Goal: Task Accomplishment & Management: Use online tool/utility

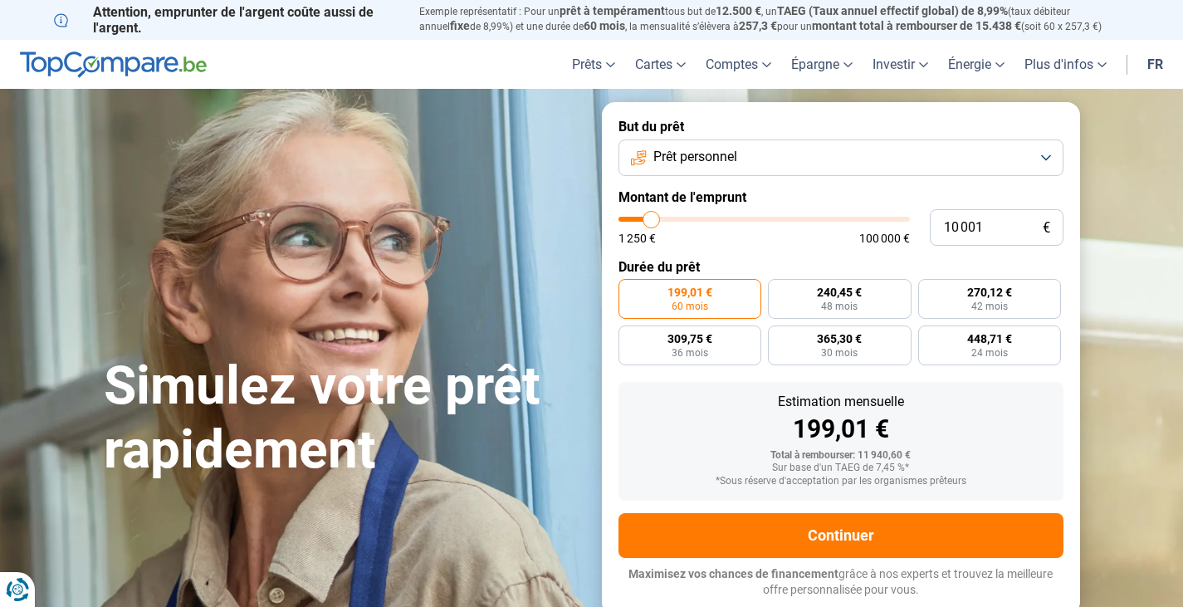
click at [752, 154] on button "Prêt personnel" at bounding box center [841, 158] width 445 height 37
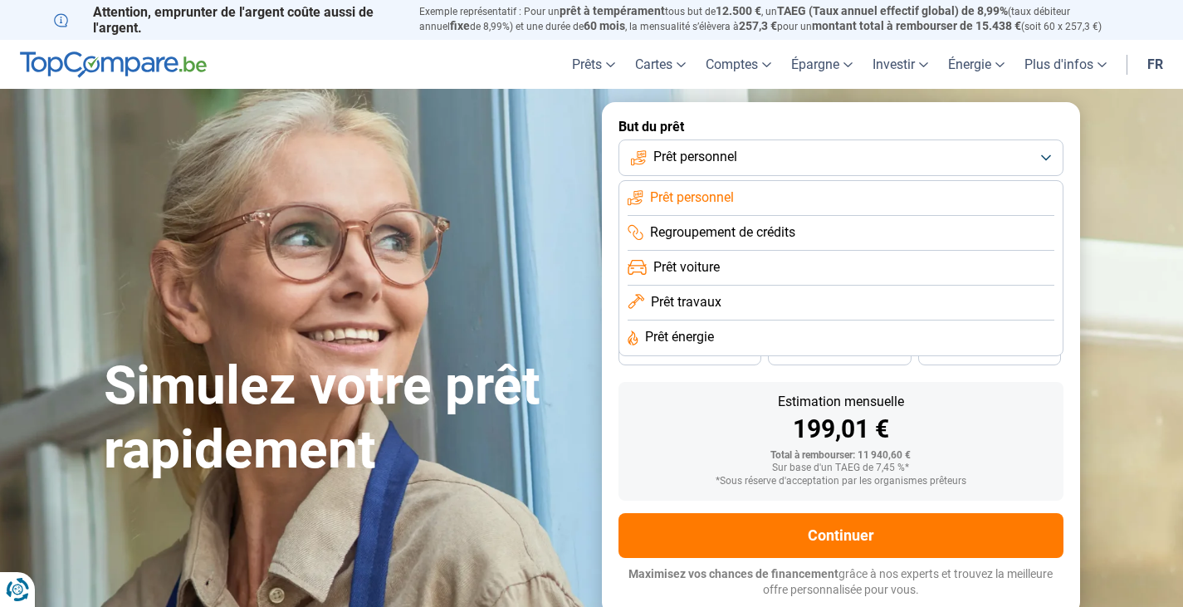
click at [741, 269] on li "Prêt voiture" at bounding box center [841, 268] width 427 height 35
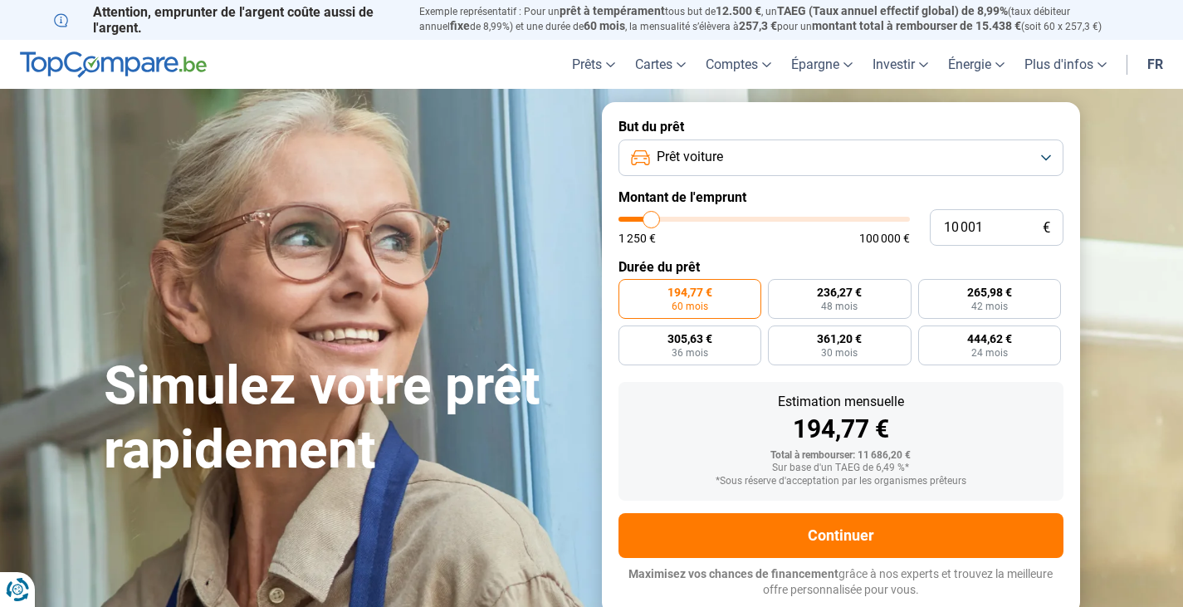
type input "9 500"
type input "9500"
type input "10 000"
type input "10000"
type input "10 250"
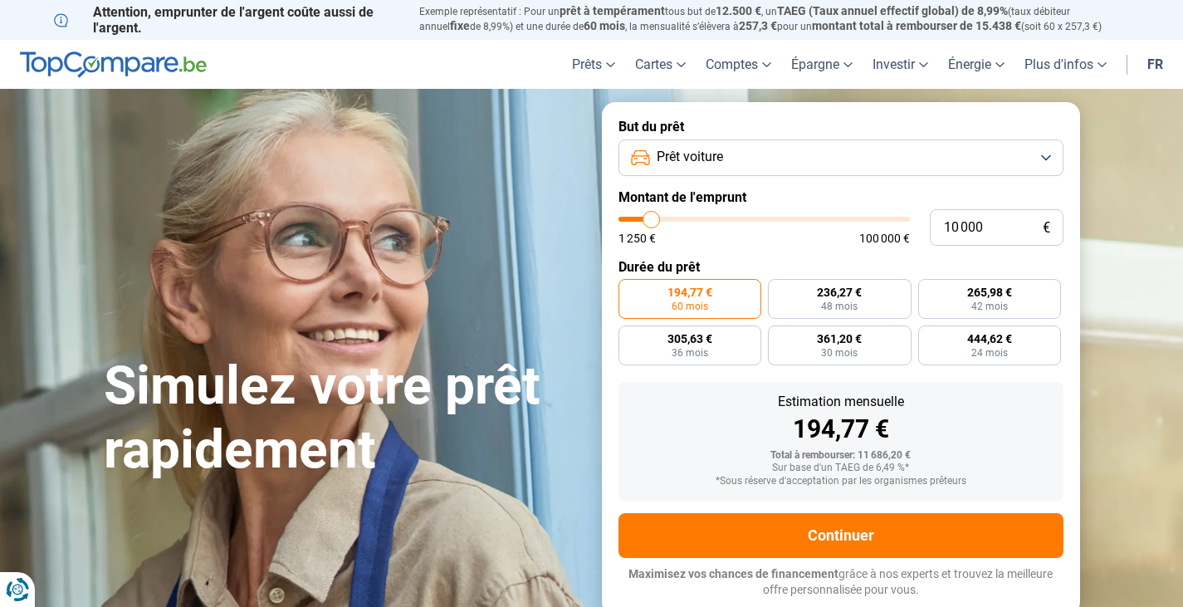
type input "10250"
type input "10 500"
type input "10500"
type input "10 750"
type input "10750"
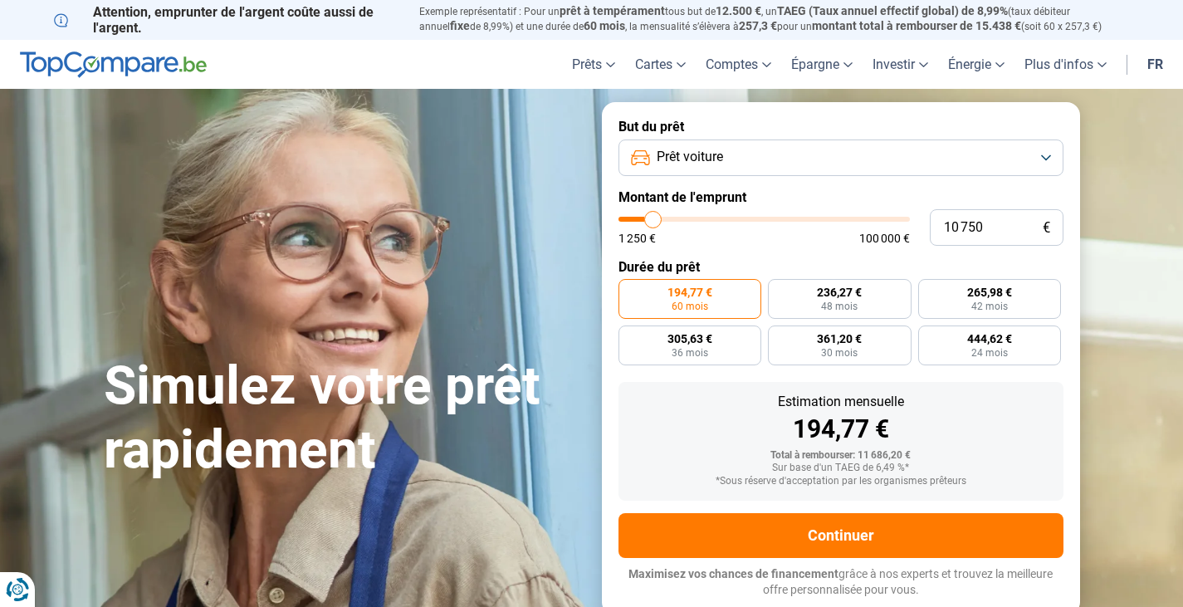
type input "11 000"
type input "11000"
type input "11 250"
type input "11250"
type input "11 500"
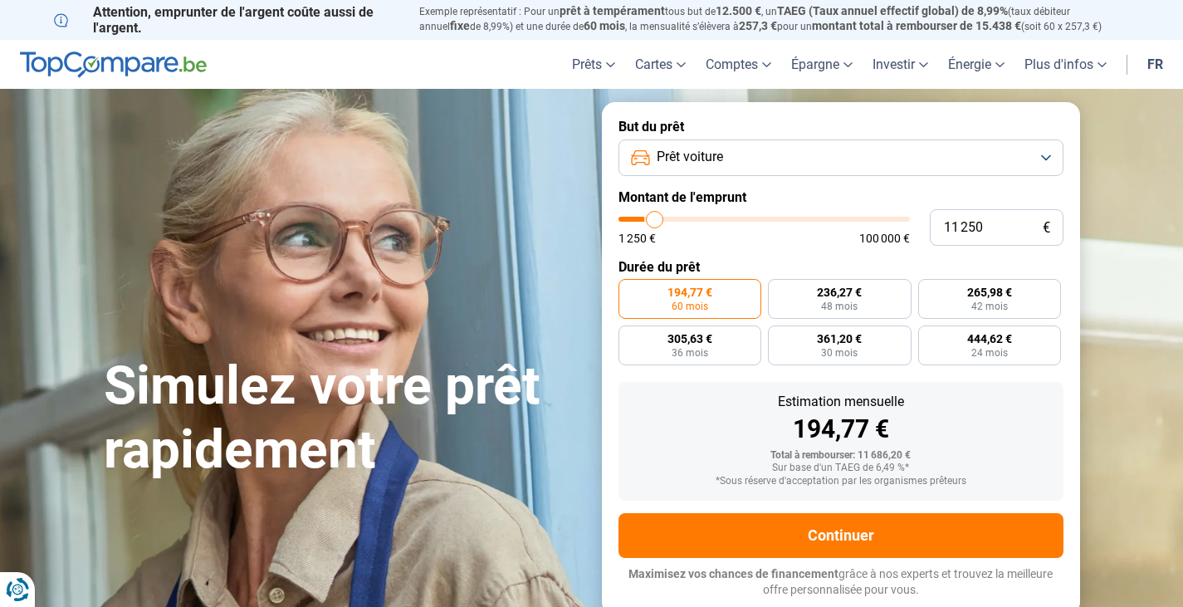
type input "11500"
type input "11 750"
type input "11750"
type input "12 250"
type input "12250"
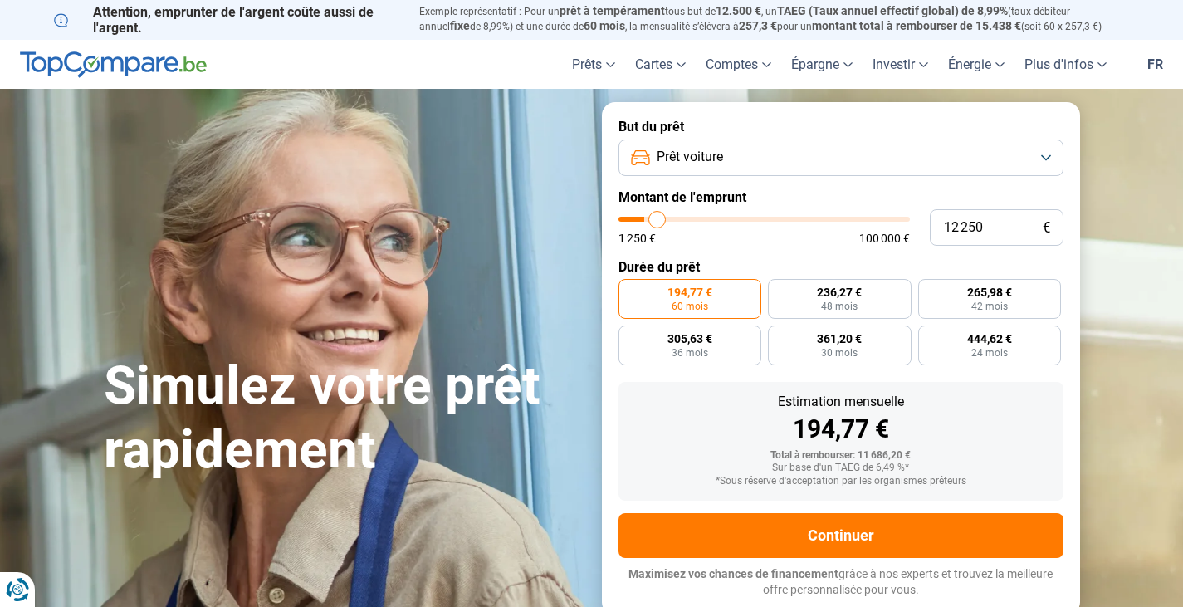
type input "12 750"
type input "12750"
type input "13 250"
type input "13250"
type input "14 000"
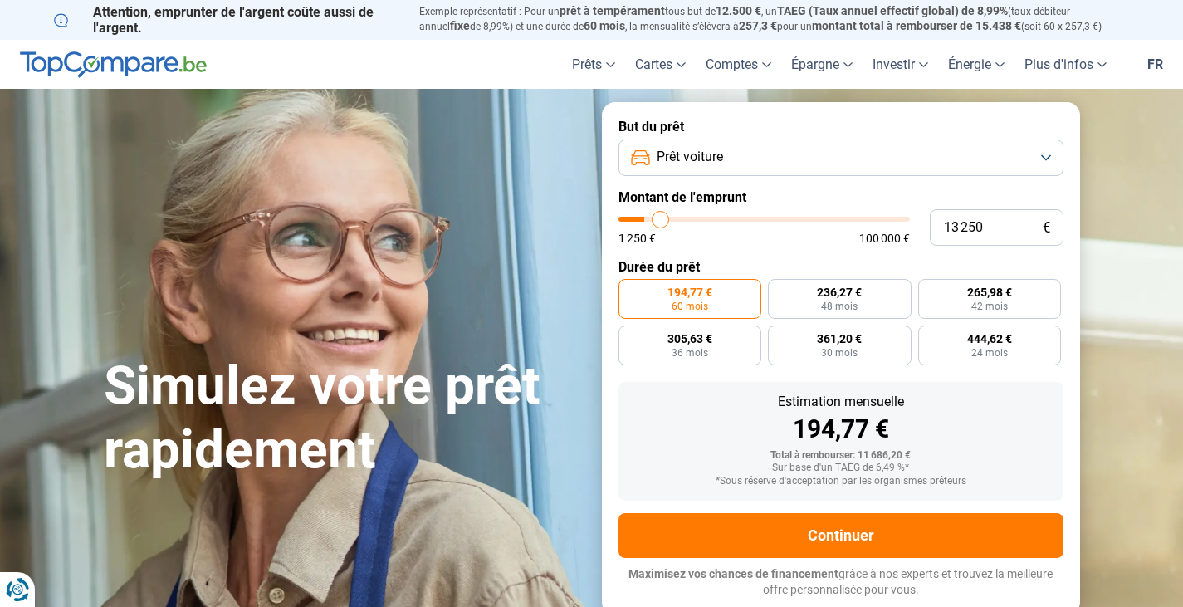
type input "14000"
type input "14 750"
type input "14750"
type input "15 000"
type input "15000"
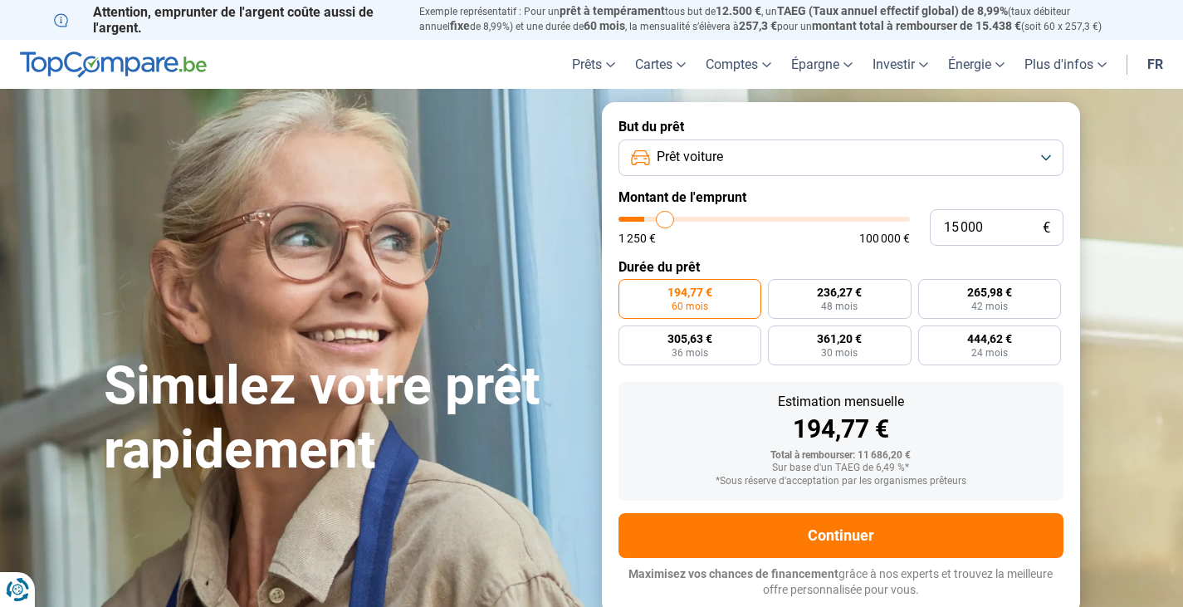
type input "15 750"
type input "15750"
type input "16 500"
type input "16500"
type input "17 000"
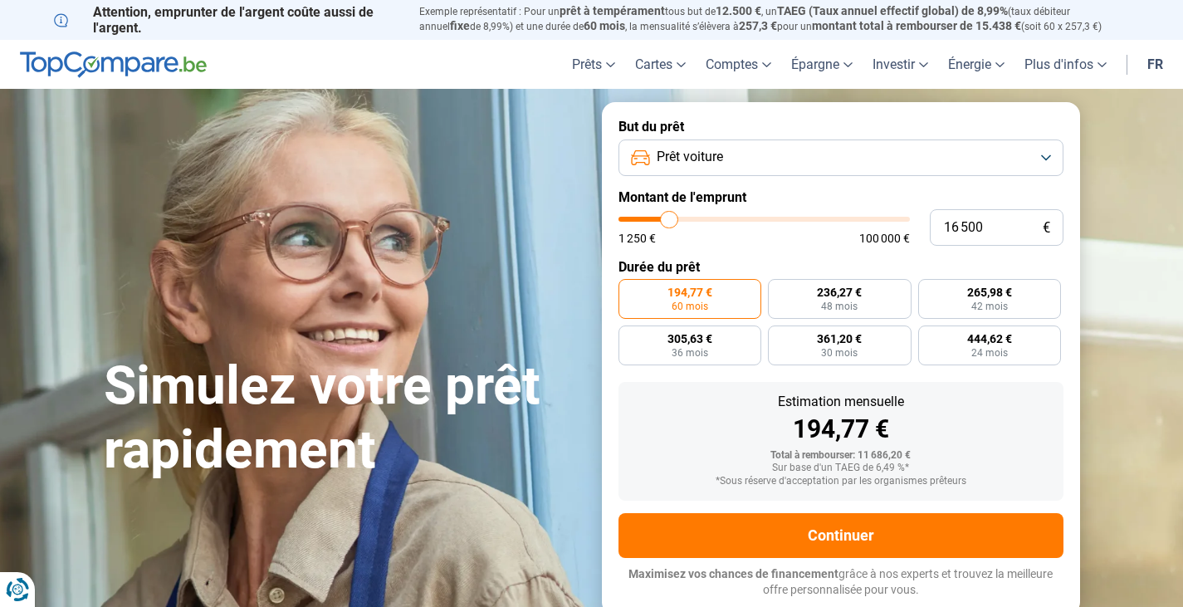
type input "17000"
type input "18 250"
type input "18250"
type input "19 250"
type input "19250"
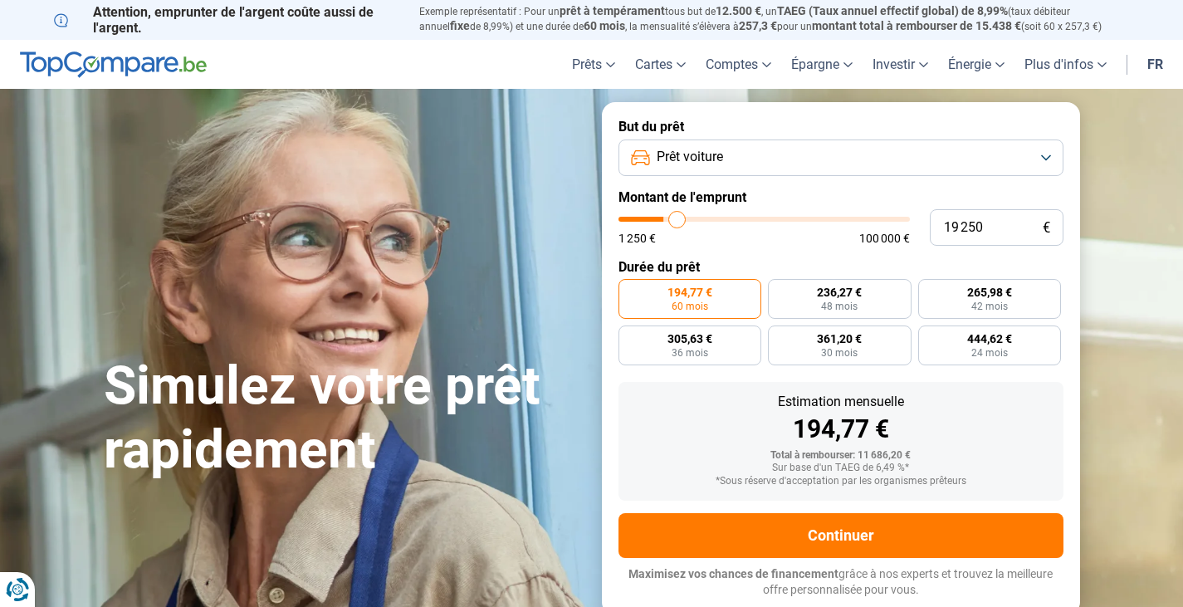
type input "20 250"
type input "20250"
type input "21 250"
type input "21250"
type input "21 750"
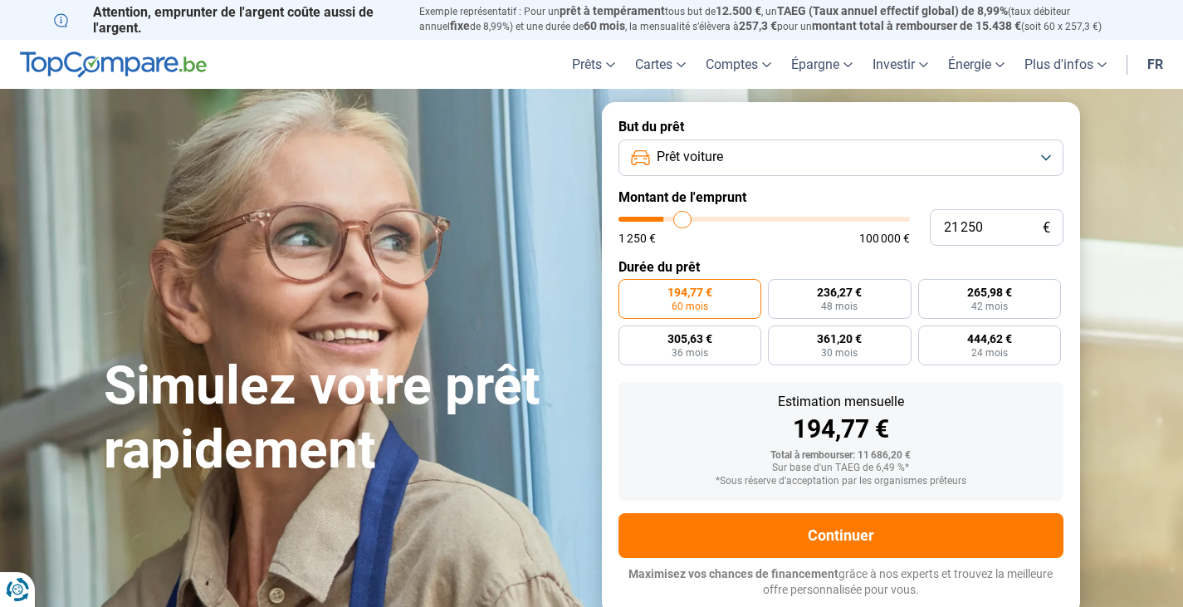
type input "21750"
type input "25 750"
type input "25750"
type input "26 000"
type input "26000"
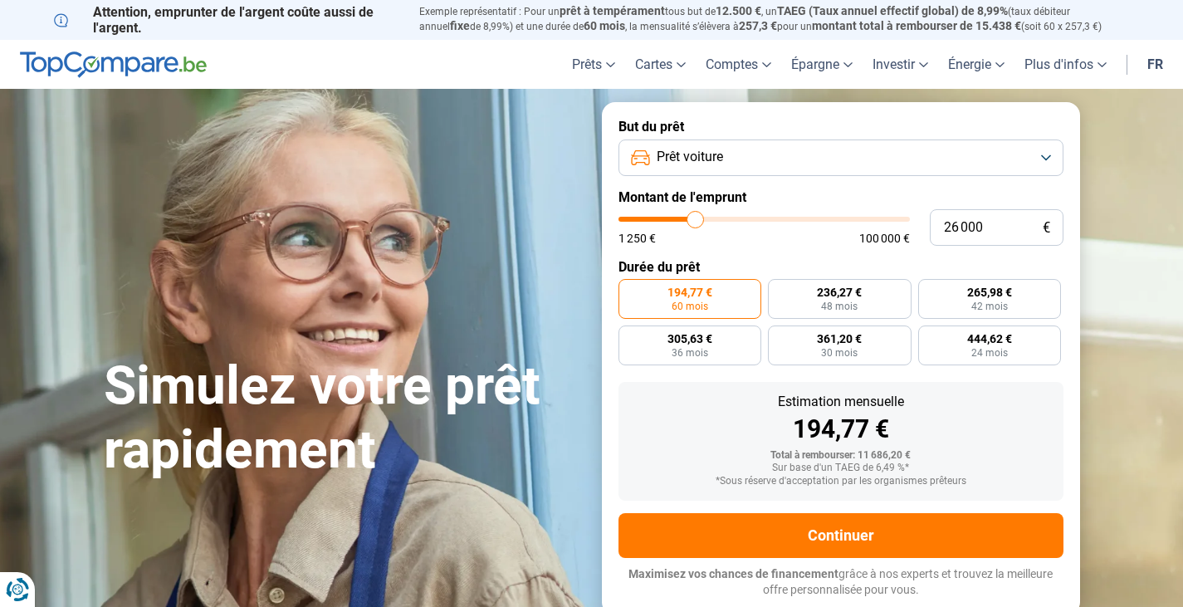
type input "25 750"
type input "25750"
type input "25 250"
type input "25250"
type input "25 000"
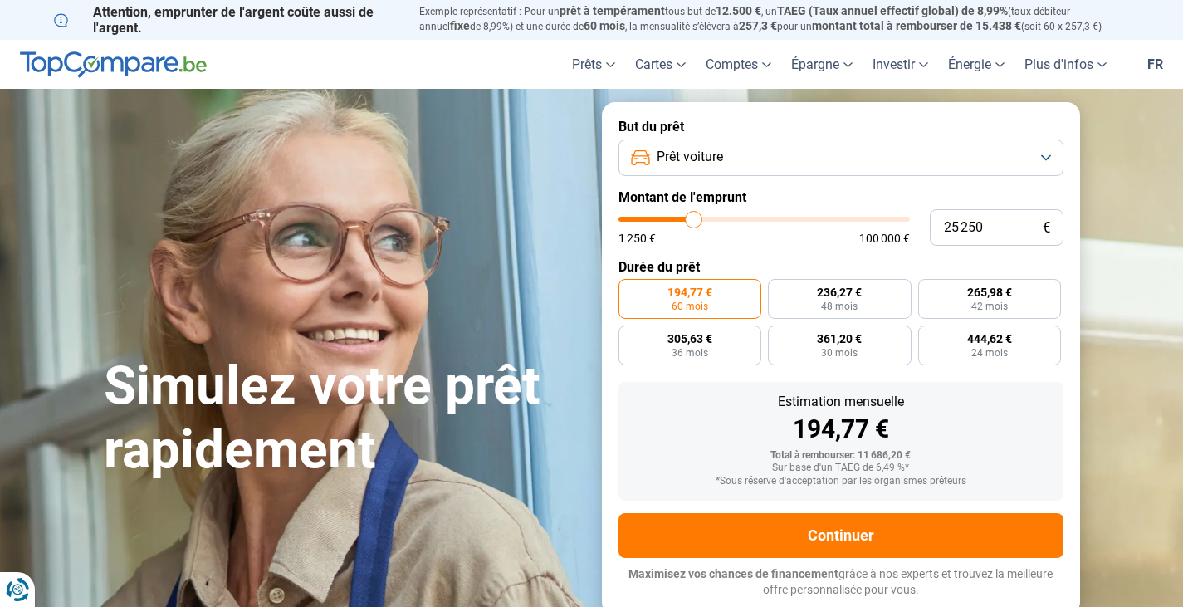
type input "25000"
type input "24 250"
type input "24250"
type input "23 750"
type input "23750"
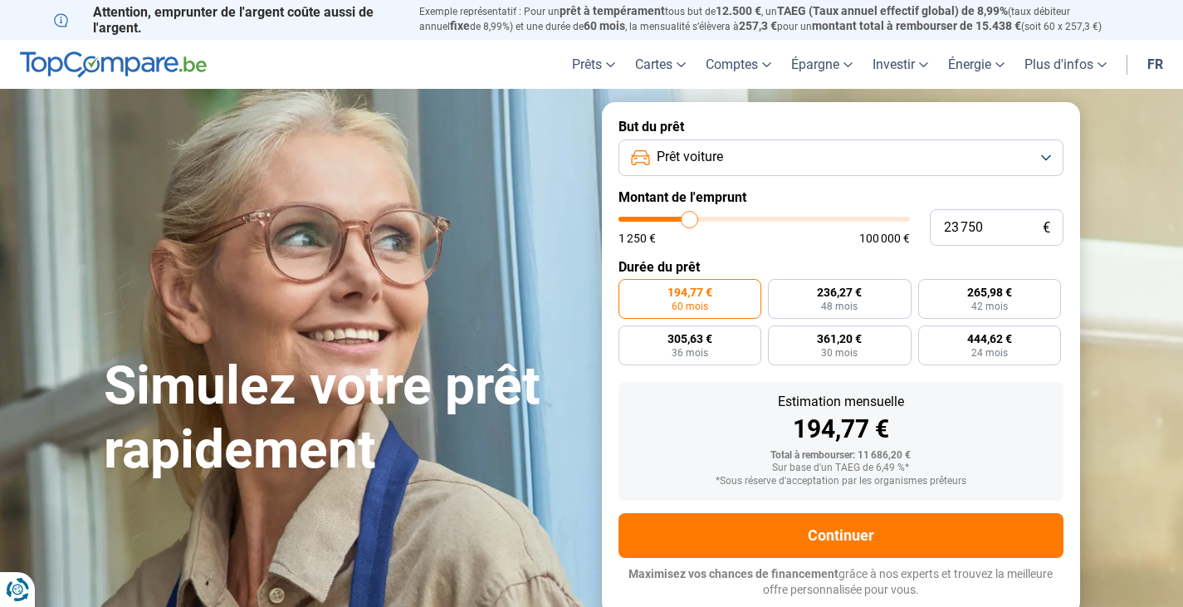
type input "23 250"
type input "23250"
type input "22 750"
type input "22750"
type input "22 250"
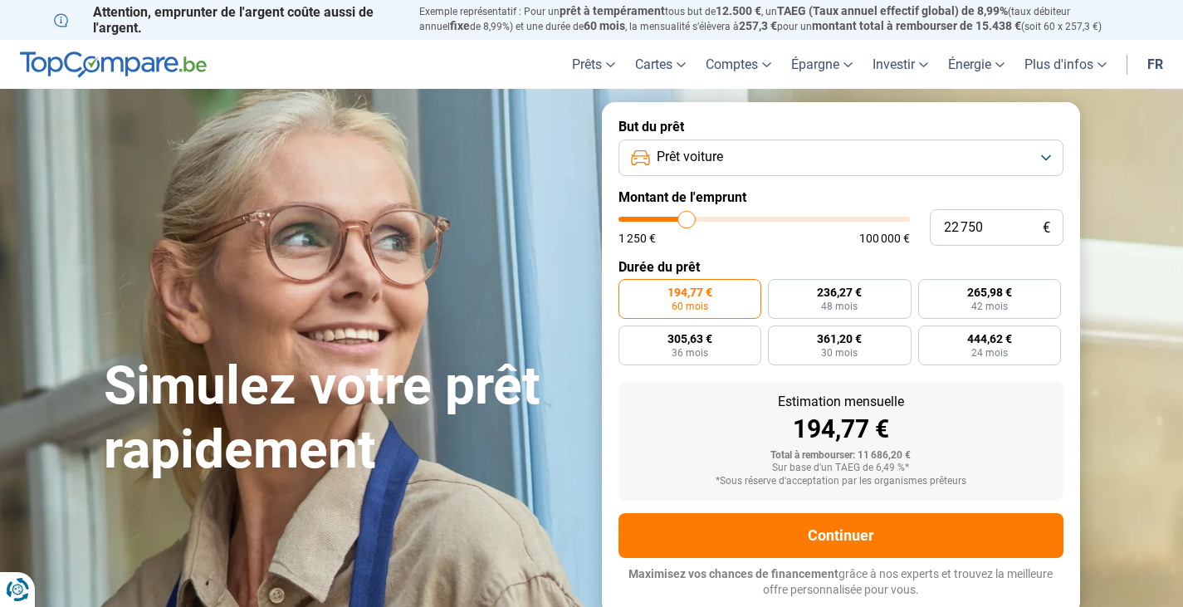
type input "22250"
type input "22 000"
type input "22000"
type input "21 500"
type input "21500"
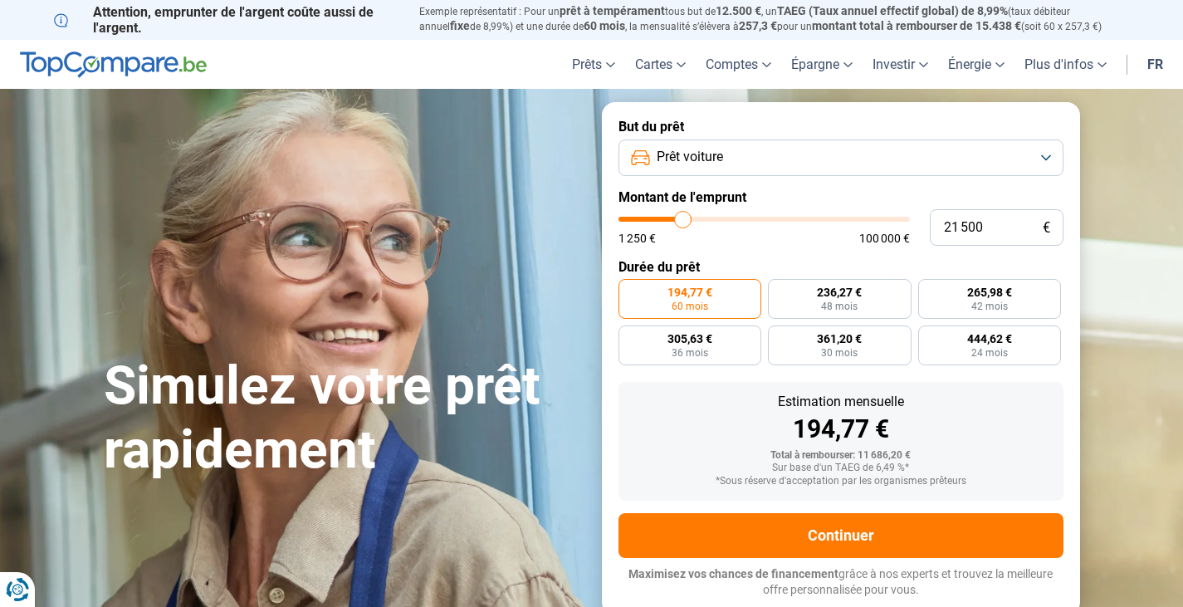
type input "21 000"
type input "21000"
type input "20 750"
type input "20750"
type input "20 500"
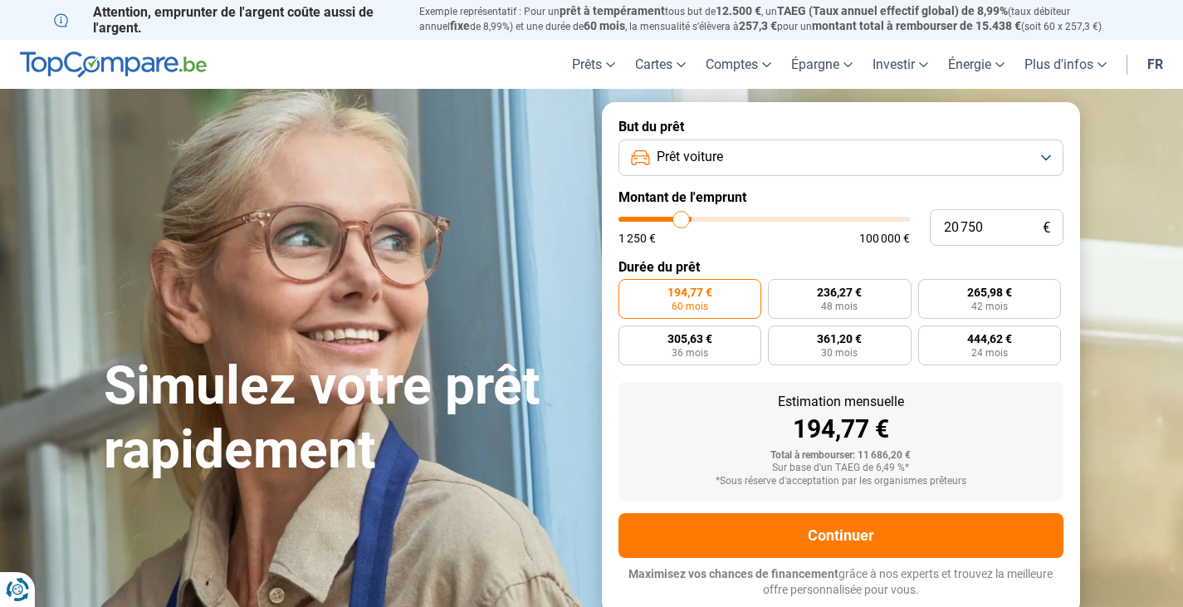
type input "20500"
type input "20 250"
type input "20250"
type input "20 000"
type input "20000"
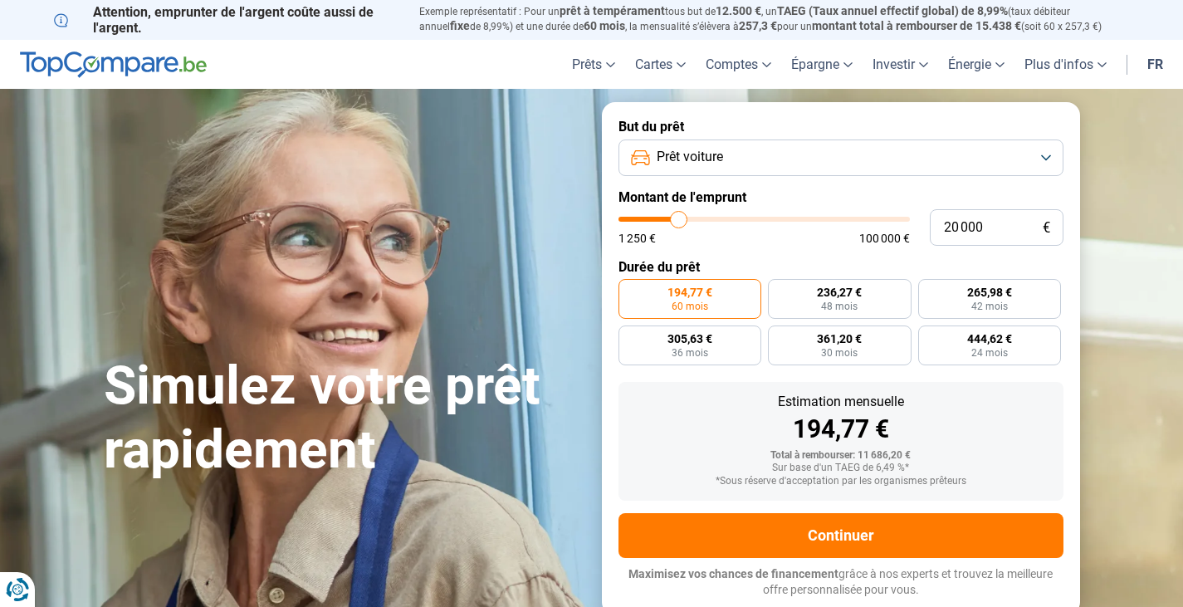
type input "19 500"
type input "19500"
type input "19 250"
type input "19250"
type input "18 750"
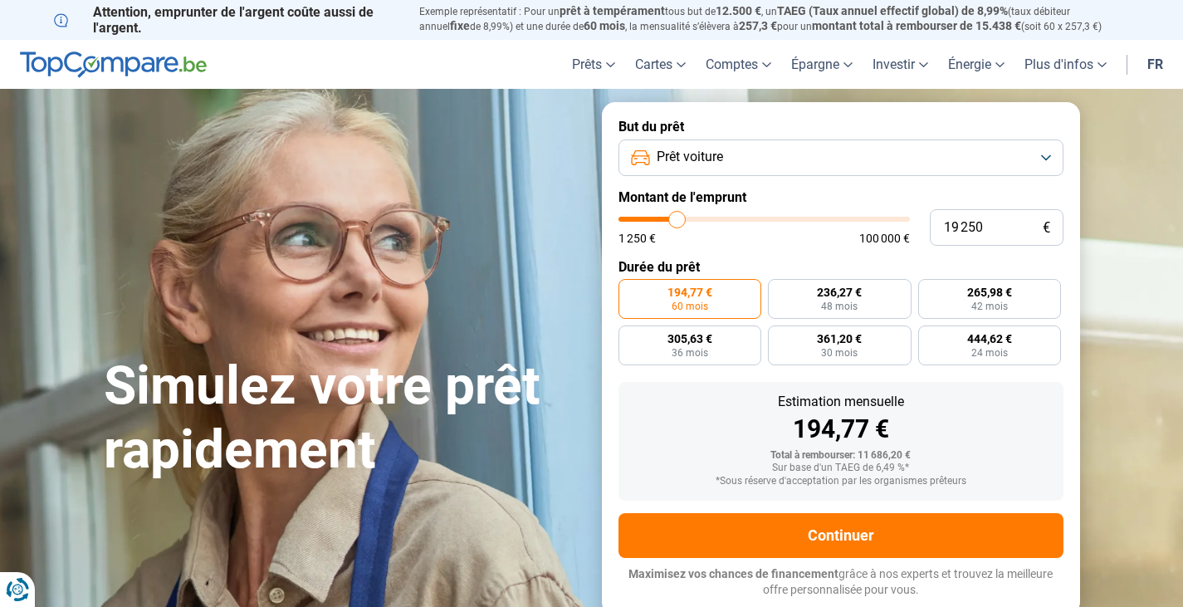
type input "18750"
type input "18 500"
type input "18500"
type input "17 750"
type input "17750"
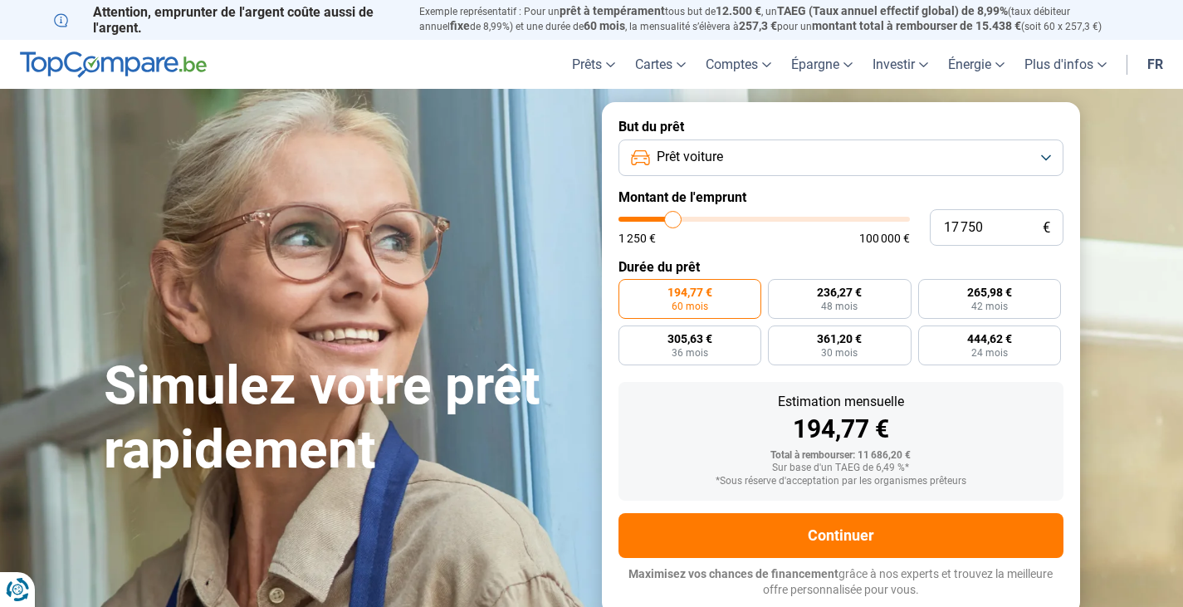
type input "17 000"
type input "17000"
type input "16 250"
type input "16250"
type input "15 750"
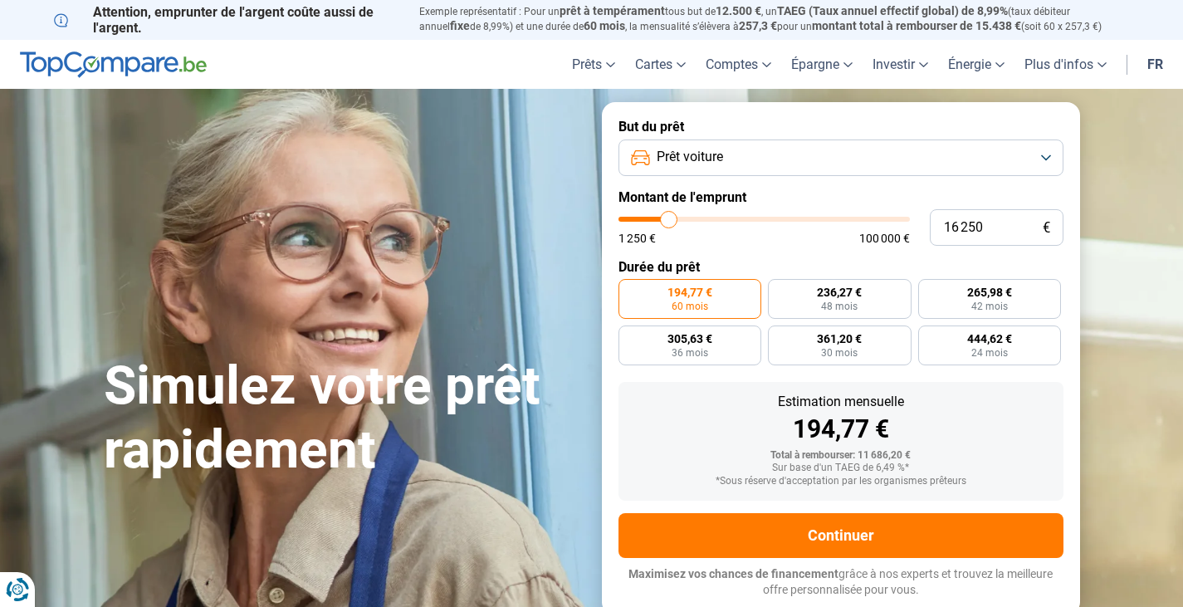
type input "15750"
type input "15 500"
type input "15500"
type input "15 000"
type input "15000"
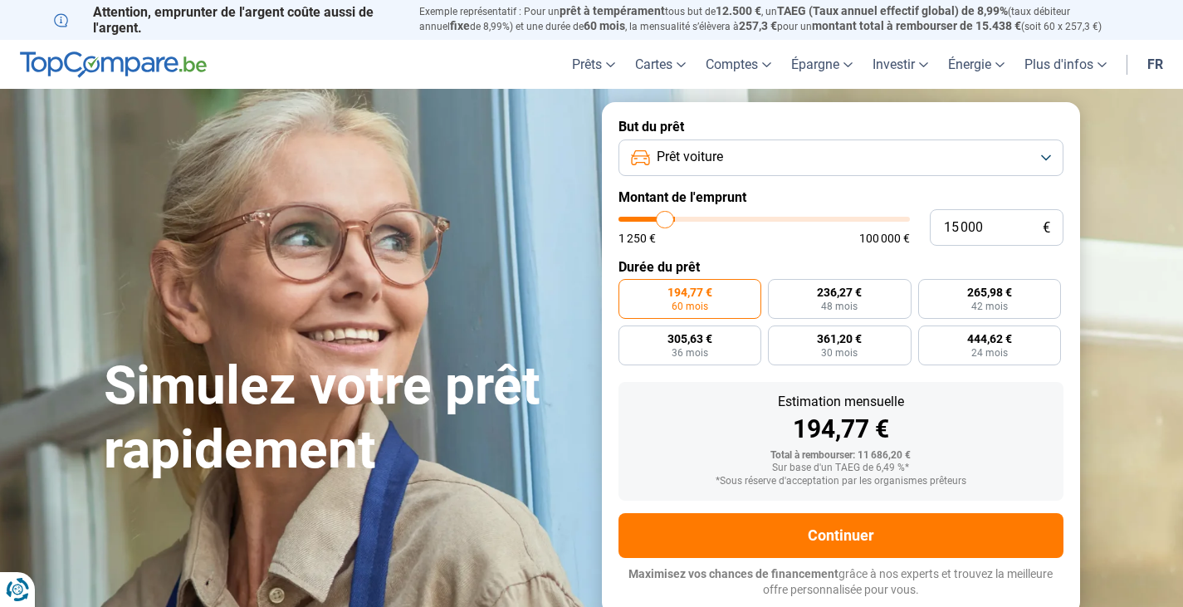
type input "14 750"
type input "14750"
type input "14 500"
type input "14500"
type input "14 250"
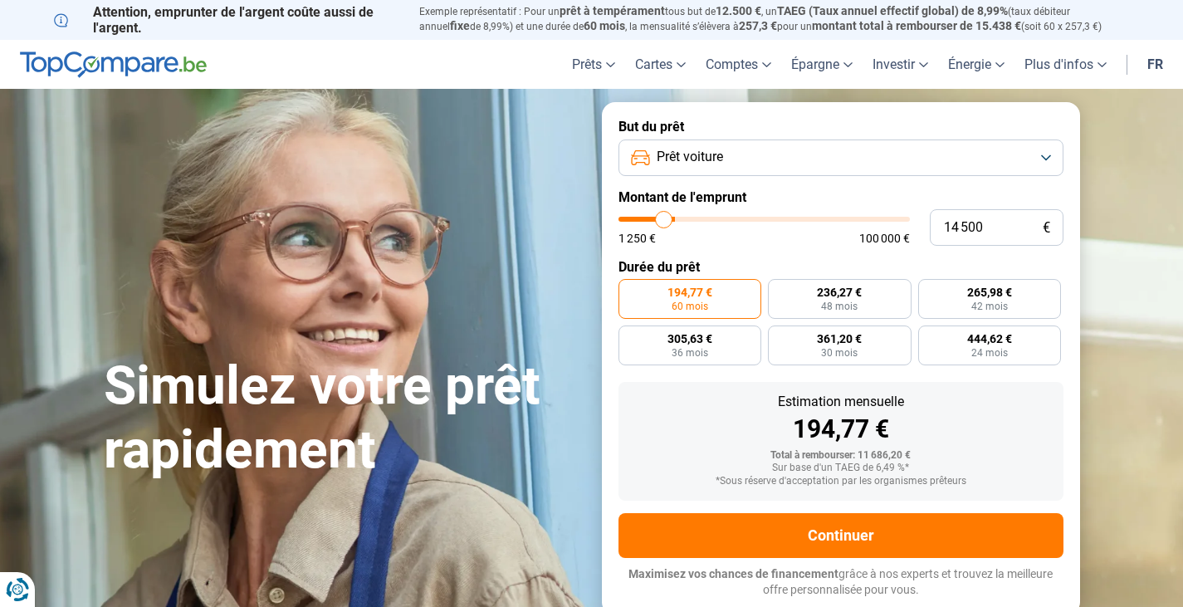
type input "14250"
type input "14 000"
type input "14000"
type input "13 750"
type input "13750"
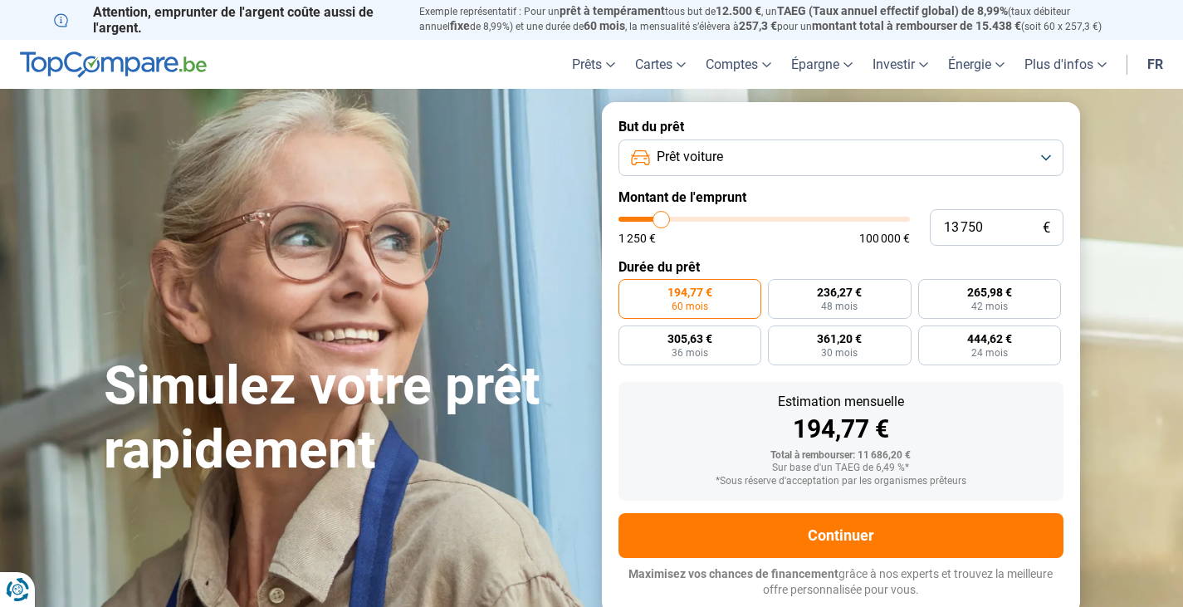
type input "13 500"
type input "13500"
type input "13 250"
type input "13250"
type input "13 000"
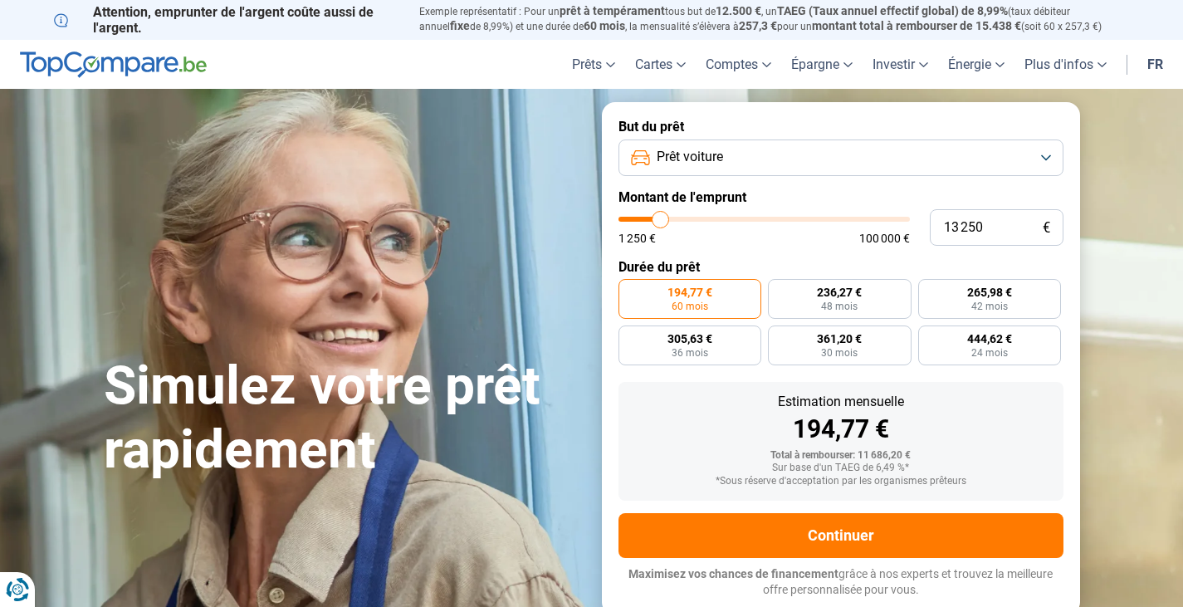
type input "13000"
type input "12 500"
type input "12500"
type input "12 000"
type input "12000"
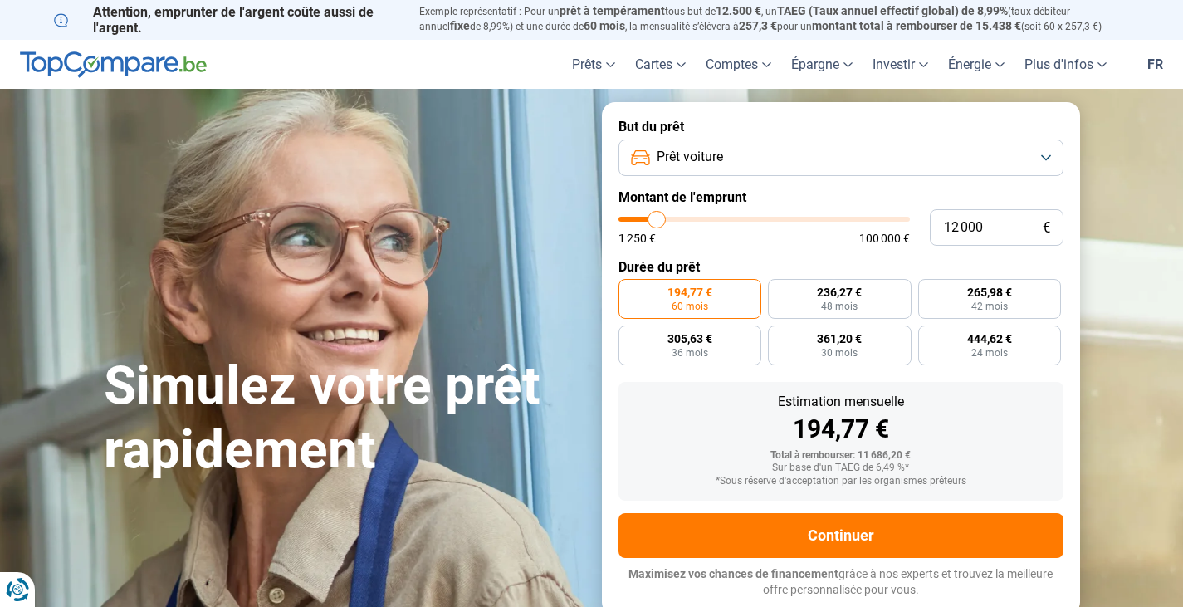
type input "11 750"
type input "11750"
type input "11 250"
type input "11250"
type input "11 000"
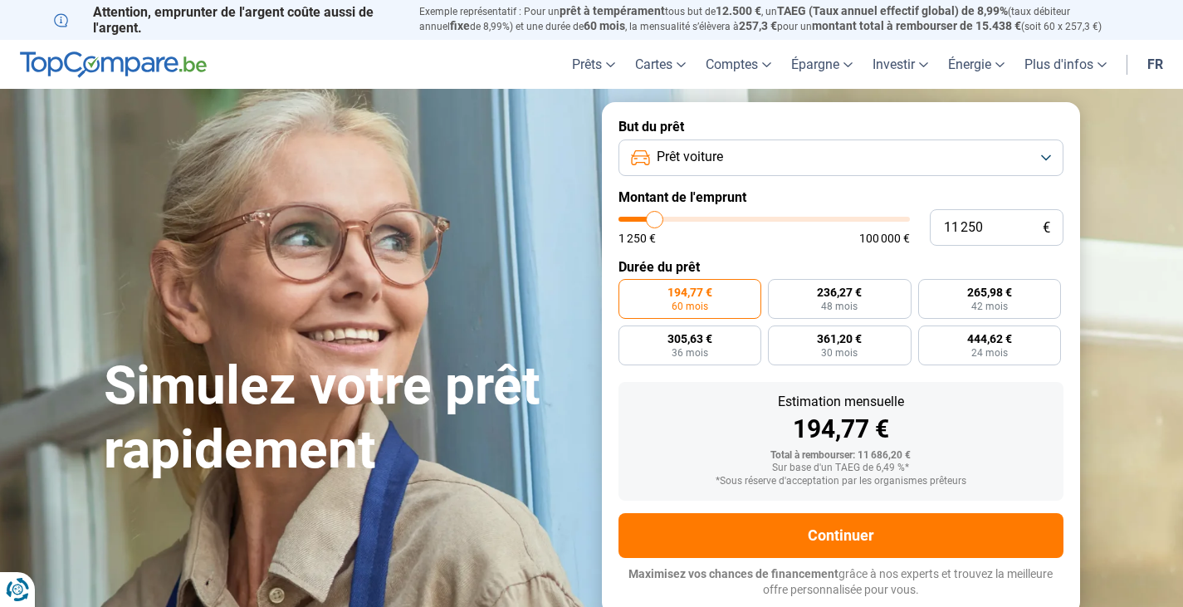
type input "11000"
type input "10 750"
type input "10750"
type input "10 500"
type input "10500"
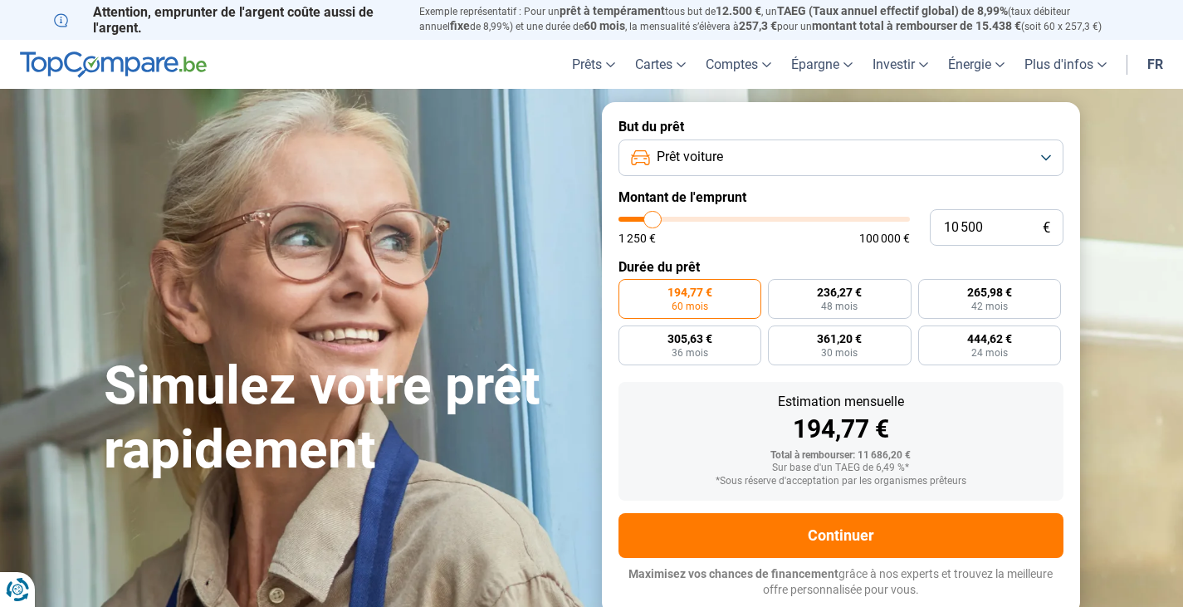
type input "10 250"
type input "10250"
type input "10 000"
type input "10000"
type input "10 500"
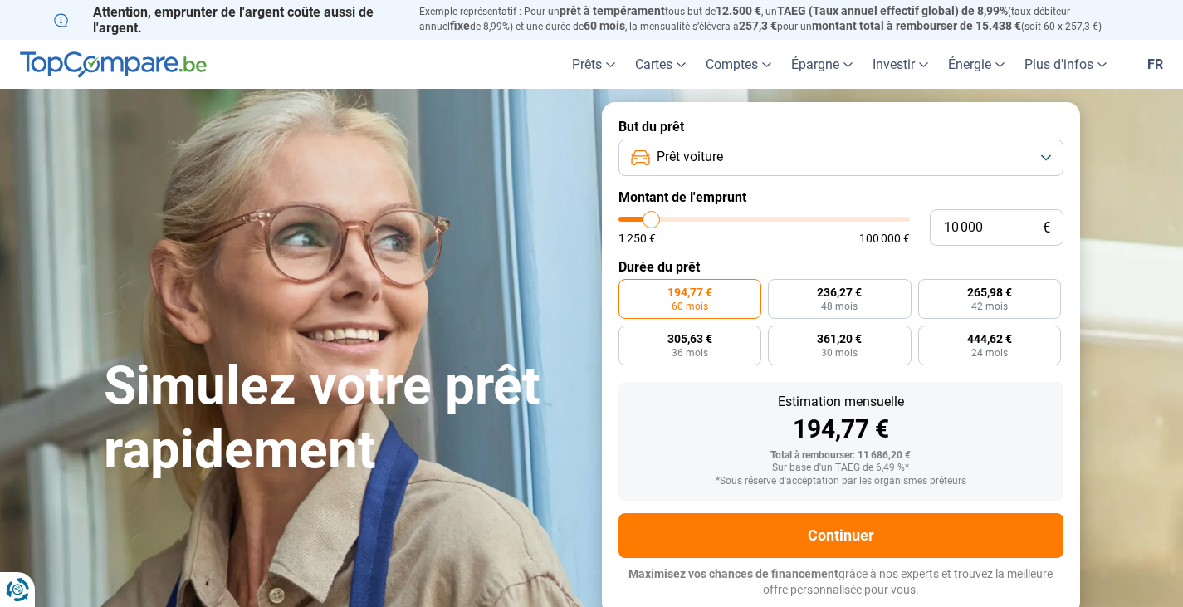
type input "10500"
type input "12 000"
type input "12000"
type input "12 500"
type input "12500"
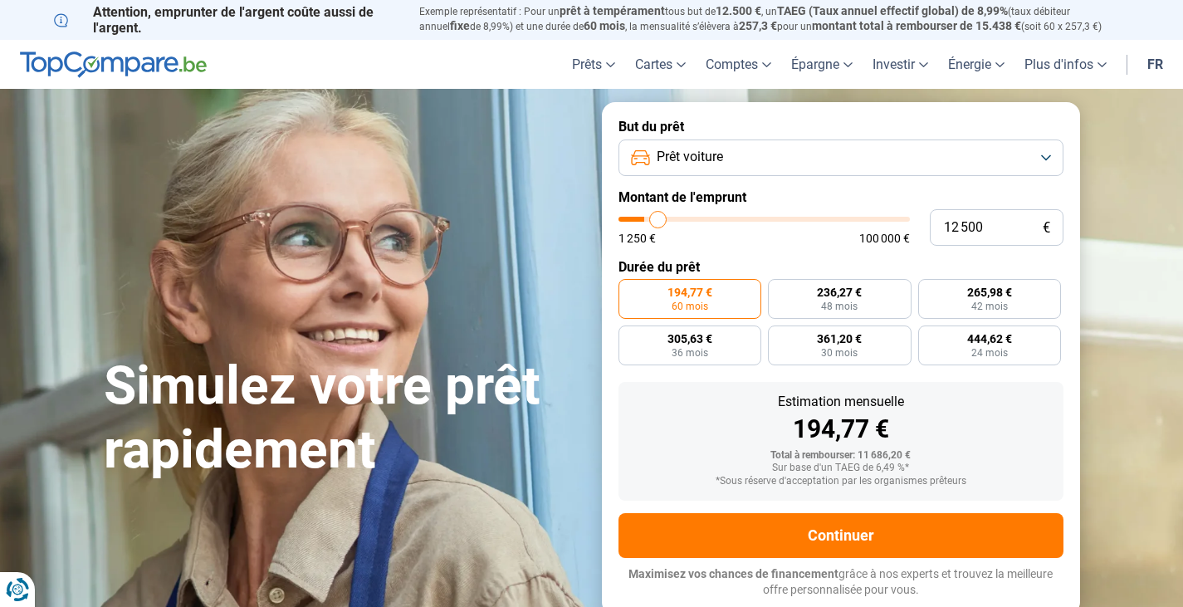
type input "13 250"
type input "13250"
type input "13 500"
type input "13500"
type input "13 750"
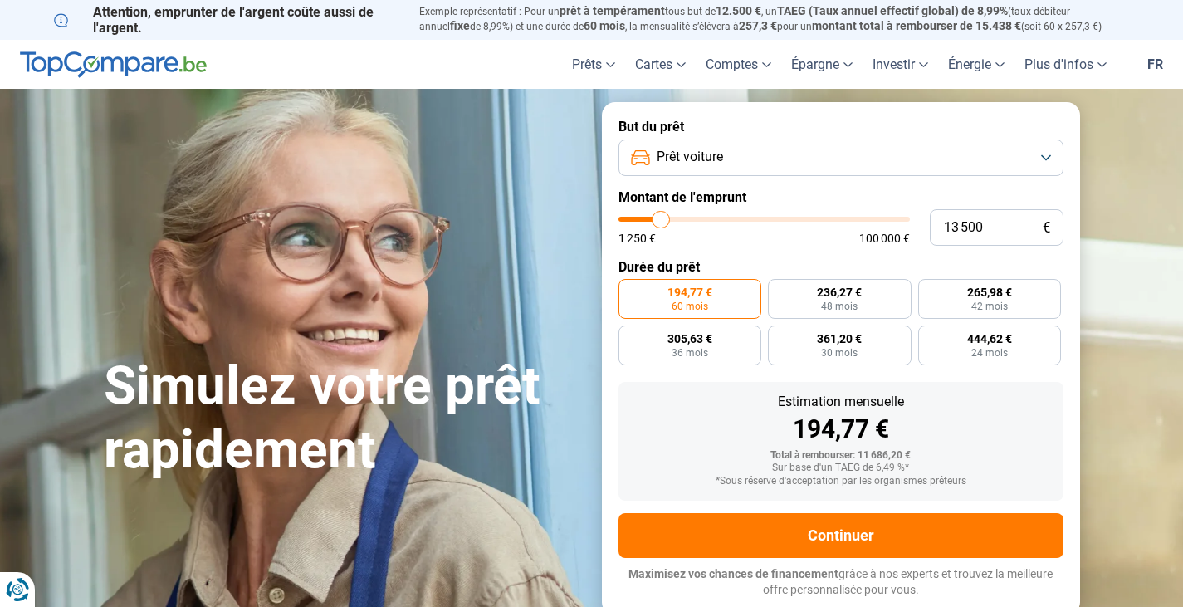
type input "13750"
type input "14 500"
type input "14500"
type input "14 750"
type input "14750"
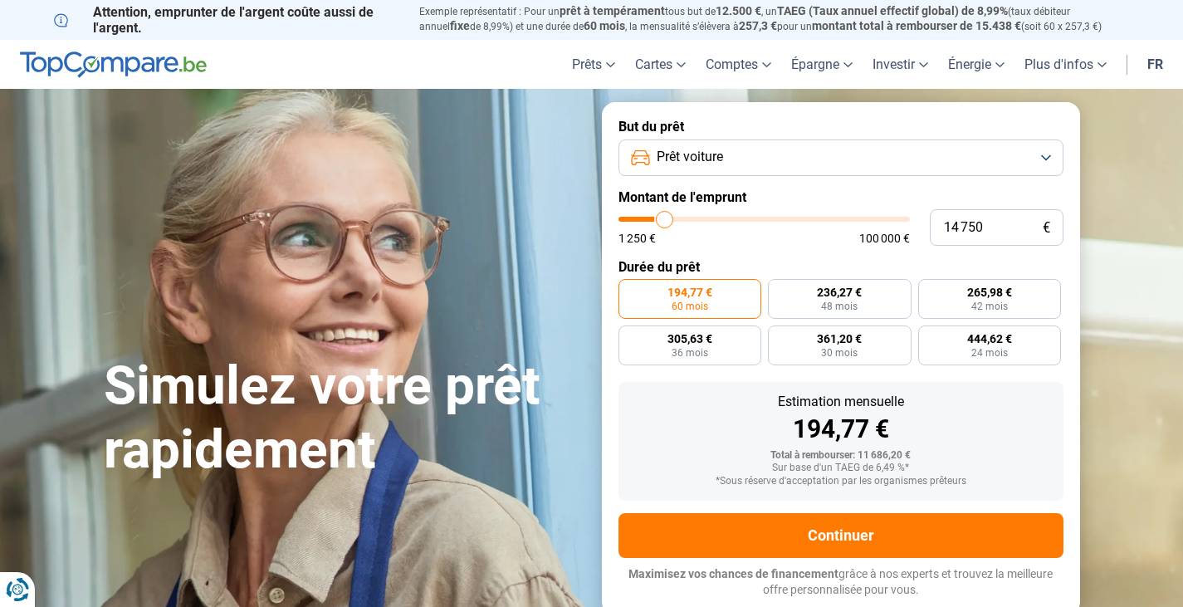
type input "15 250"
type input "15250"
type input "15 500"
type input "15500"
type input "15 750"
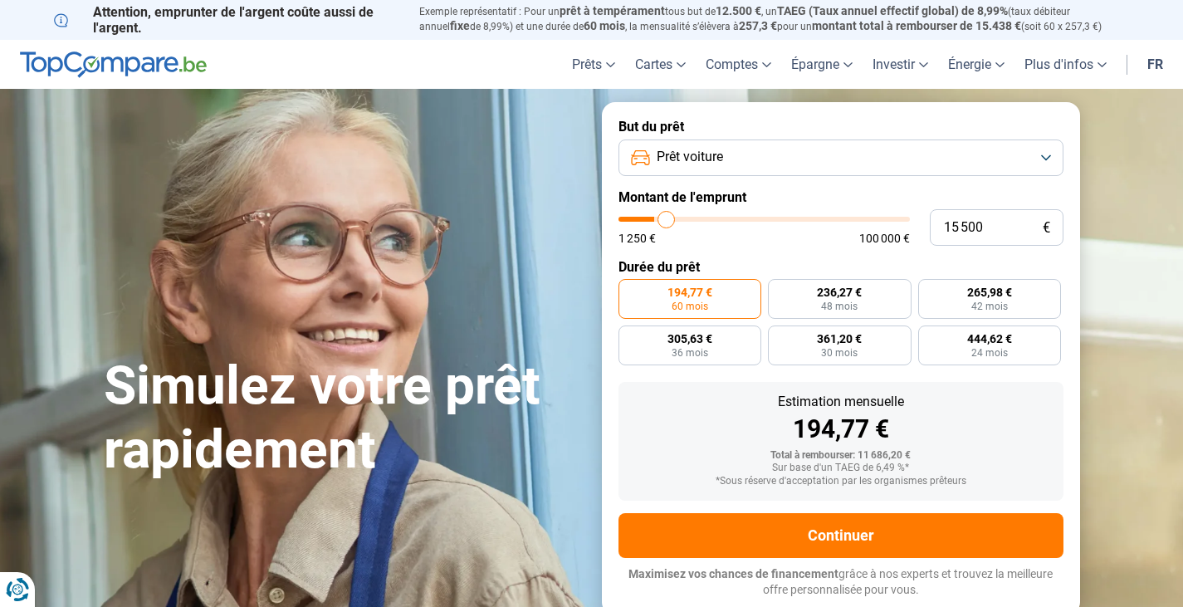
type input "15750"
type input "15 500"
type input "15500"
type input "15 000"
type input "15000"
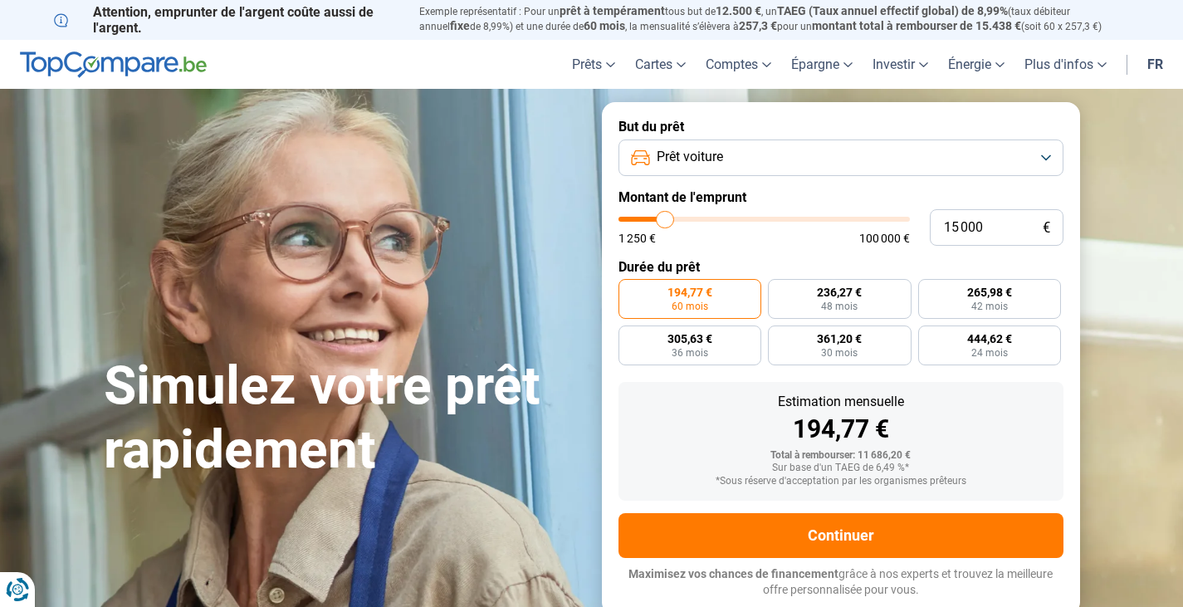
type input "14 750"
type input "14750"
type input "14 250"
type input "14250"
type input "14 000"
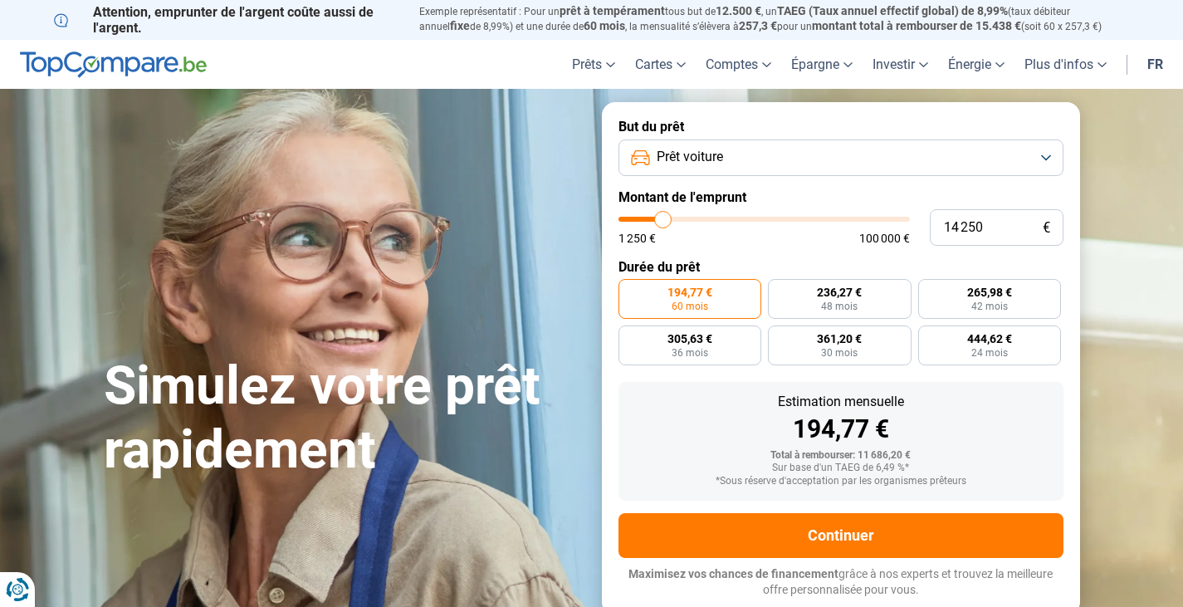
type input "14000"
type input "13 750"
type input "13750"
type input "13 500"
type input "13500"
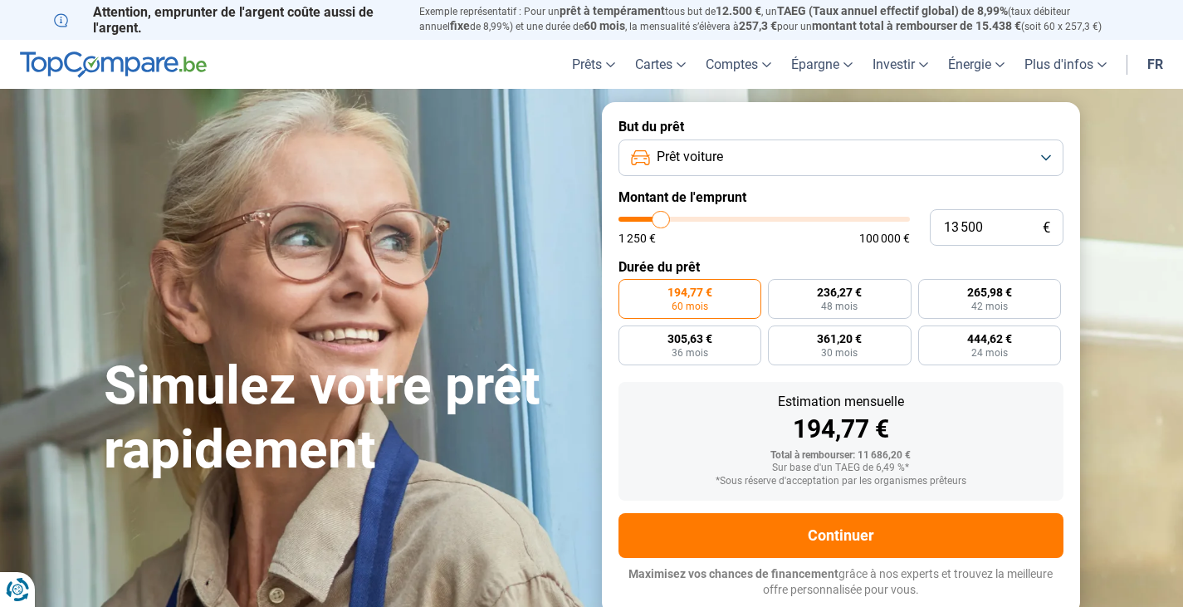
type input "13 250"
type input "13250"
type input "12 750"
type input "12750"
type input "13 250"
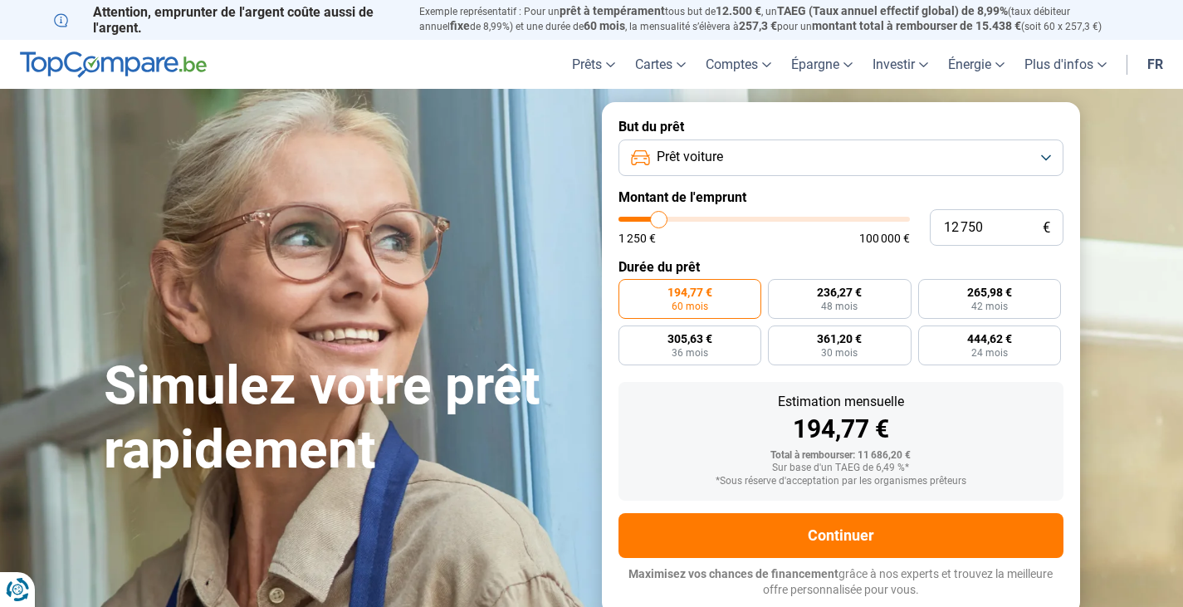
type input "13250"
type input "12 750"
type input "12750"
type input "13 250"
drag, startPoint x: 650, startPoint y: 218, endPoint x: 660, endPoint y: 213, distance: 11.5
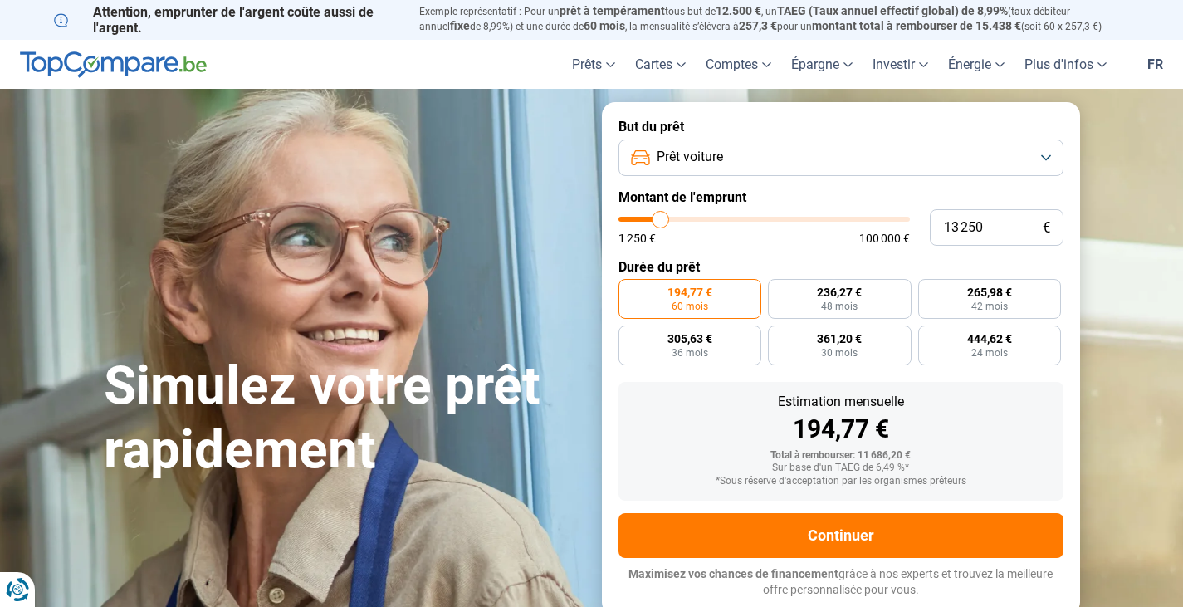
type input "13250"
click at [660, 217] on input "range" at bounding box center [765, 219] width 292 height 5
click at [987, 230] on input "13 250" at bounding box center [997, 227] width 134 height 37
type input "1 325"
type input "1250"
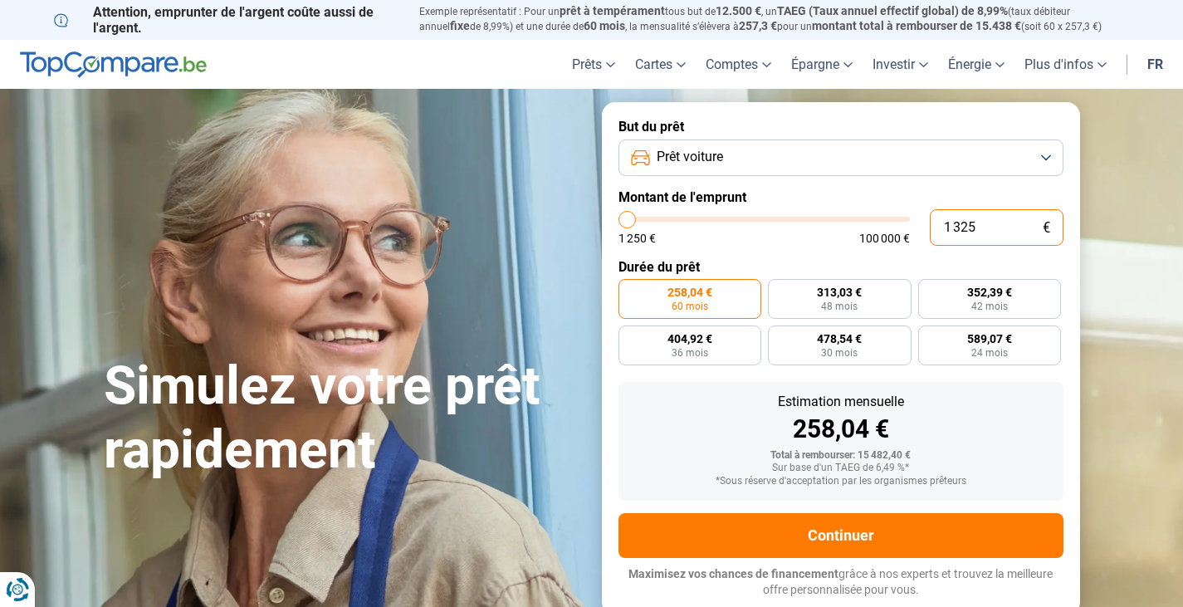
type input "132"
type input "1250"
type input "13"
type input "1250"
type input "130"
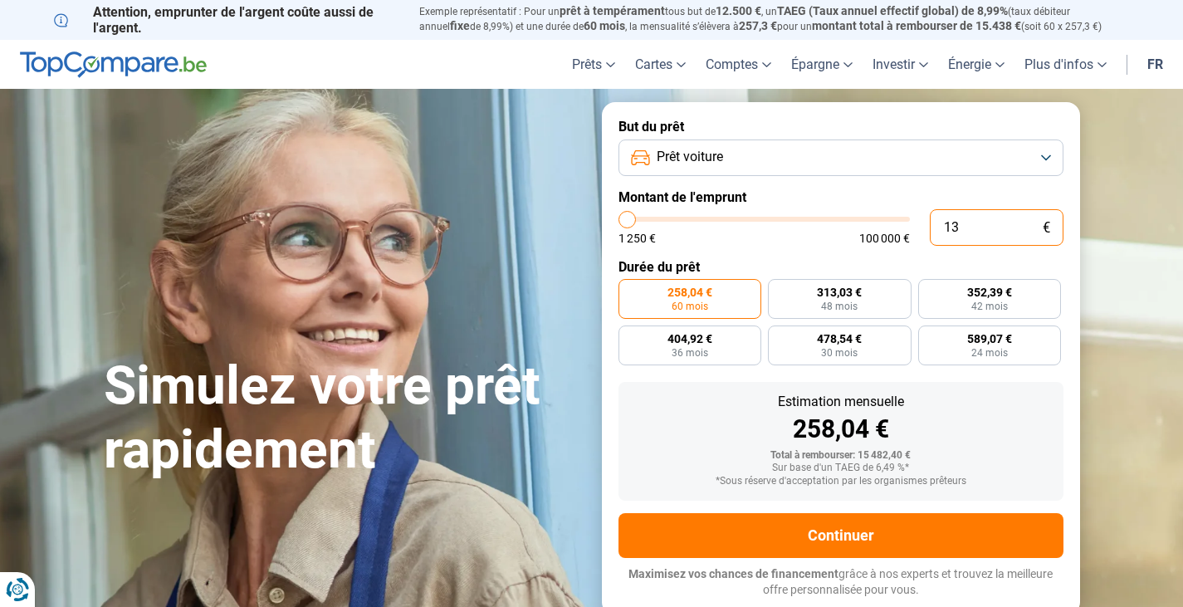
type input "1250"
type input "1 300"
type input "1250"
type input "13 000"
type input "13000"
